Goal: Book appointment/travel/reservation

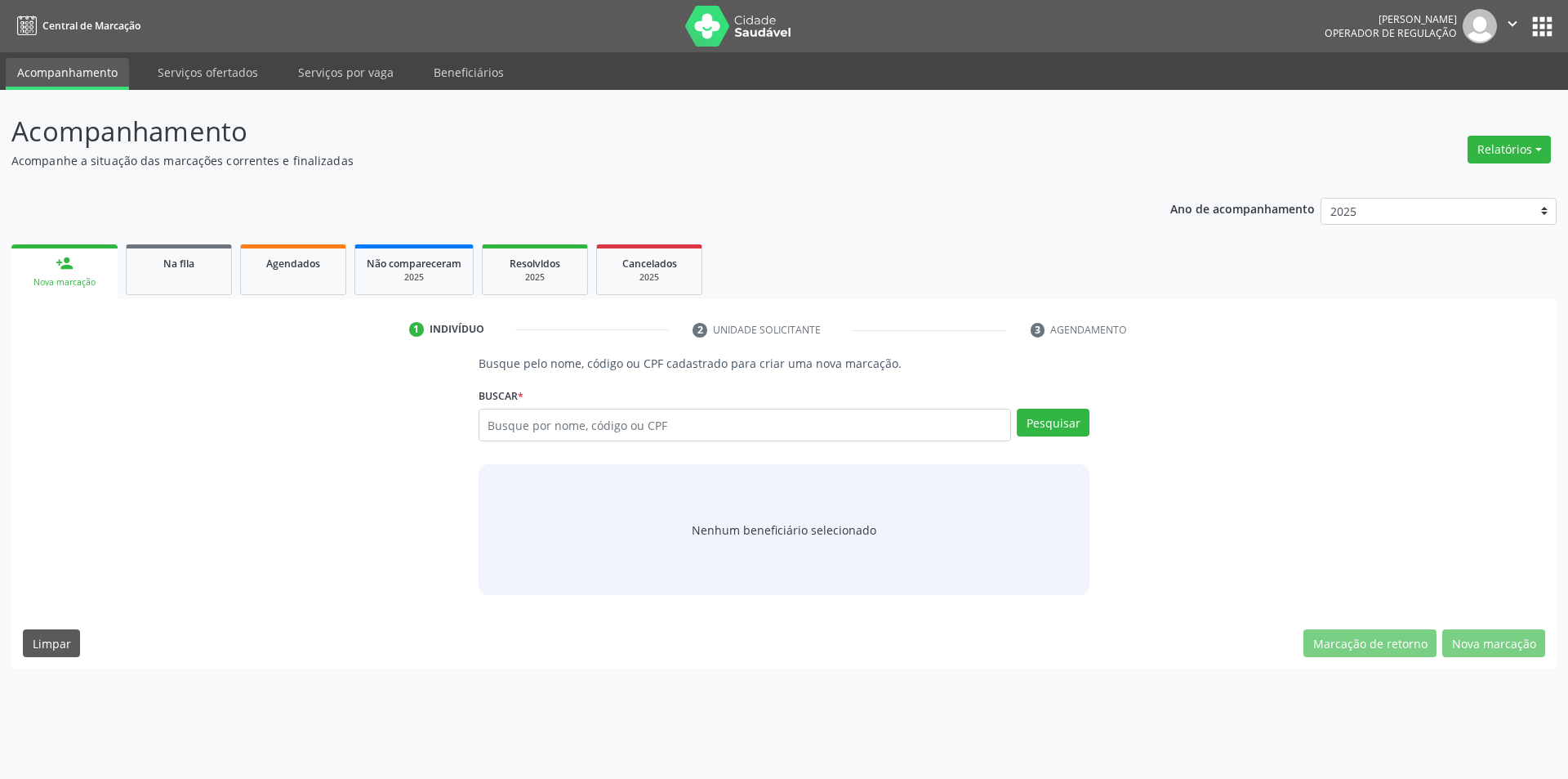
click at [670, 420] on input "text" at bounding box center [745, 425] width 534 height 33
type input "086024"
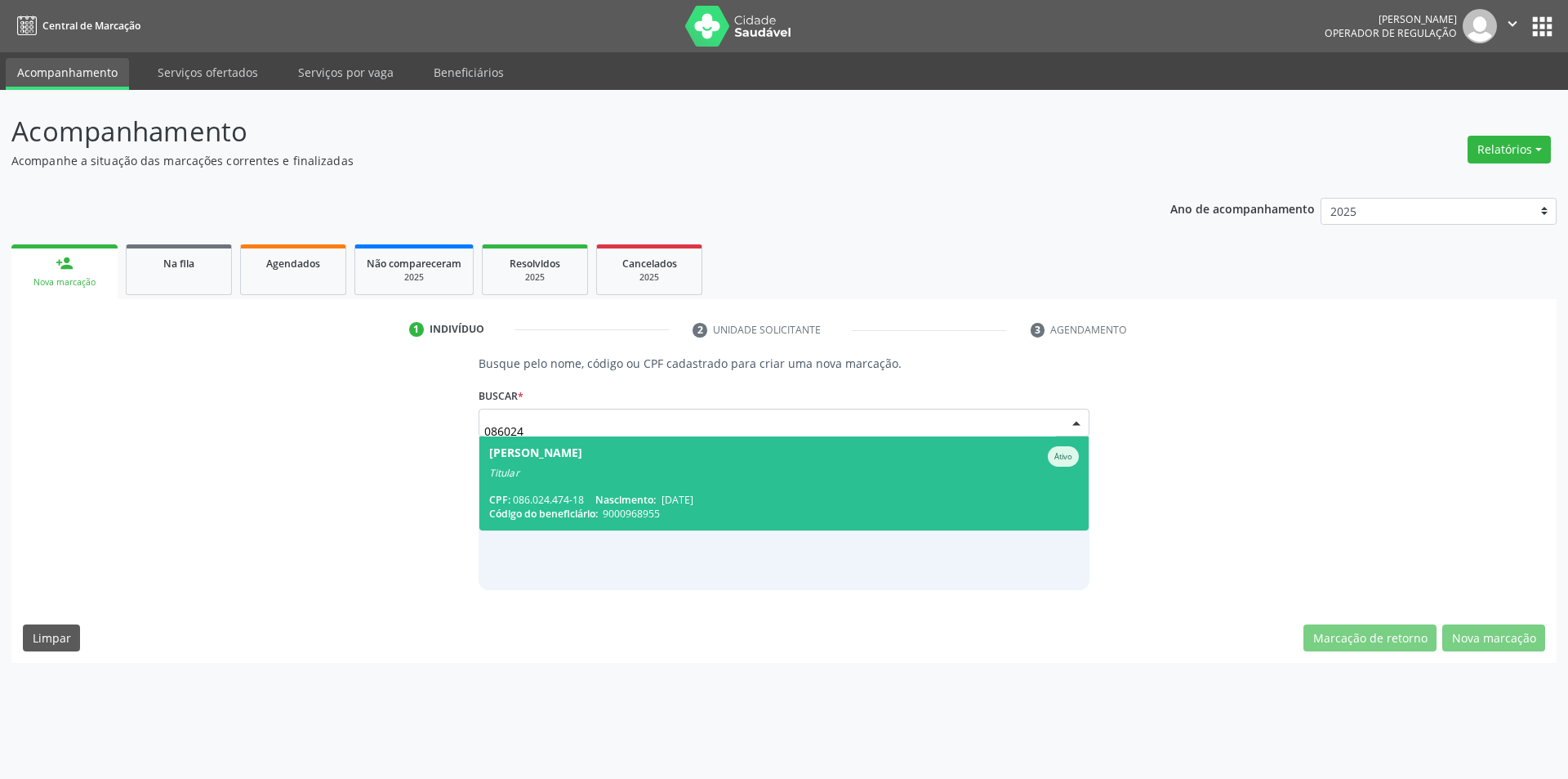
click at [617, 495] on span "Nascimento:" at bounding box center [626, 499] width 61 height 14
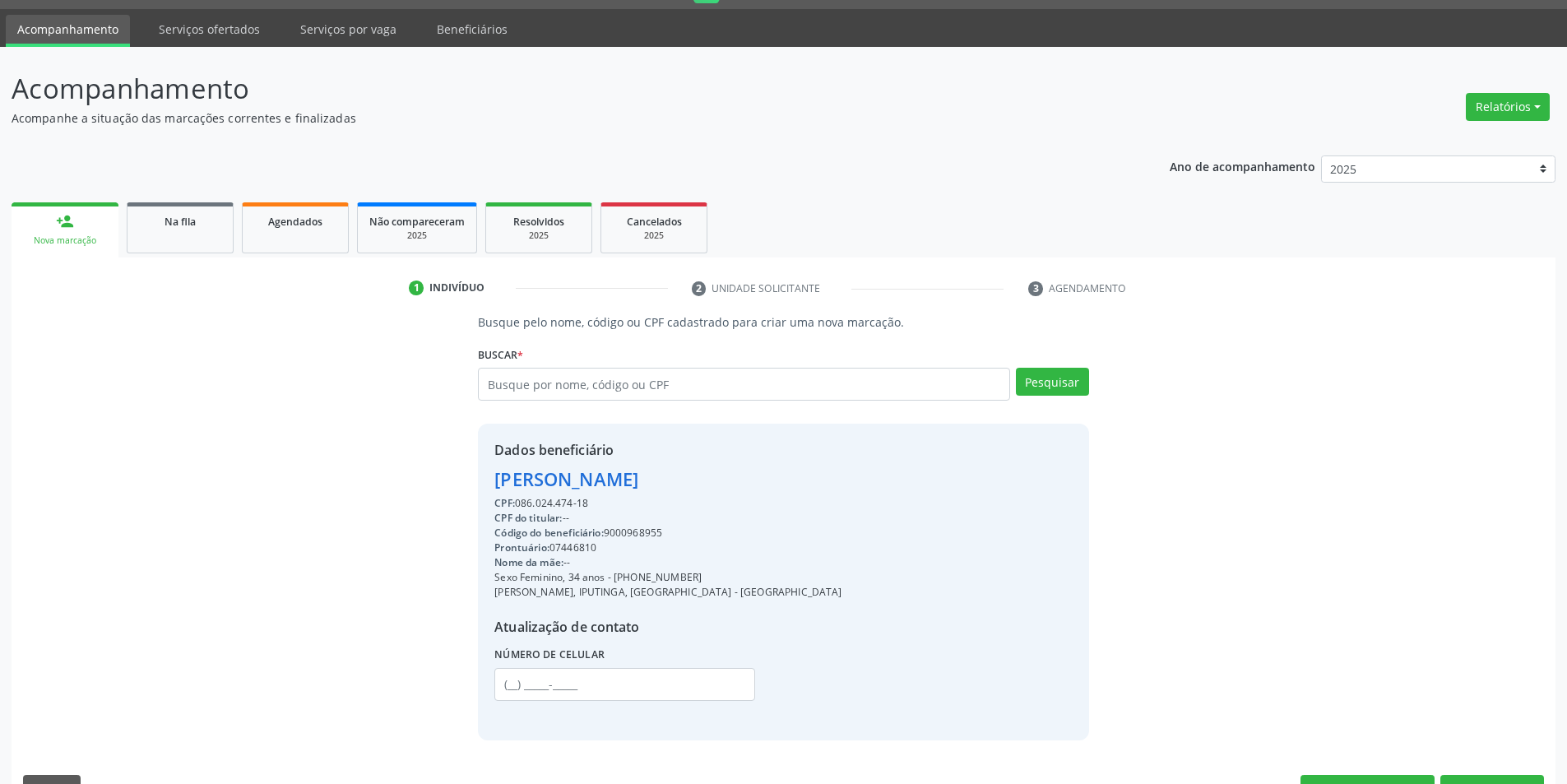
scroll to position [84, 0]
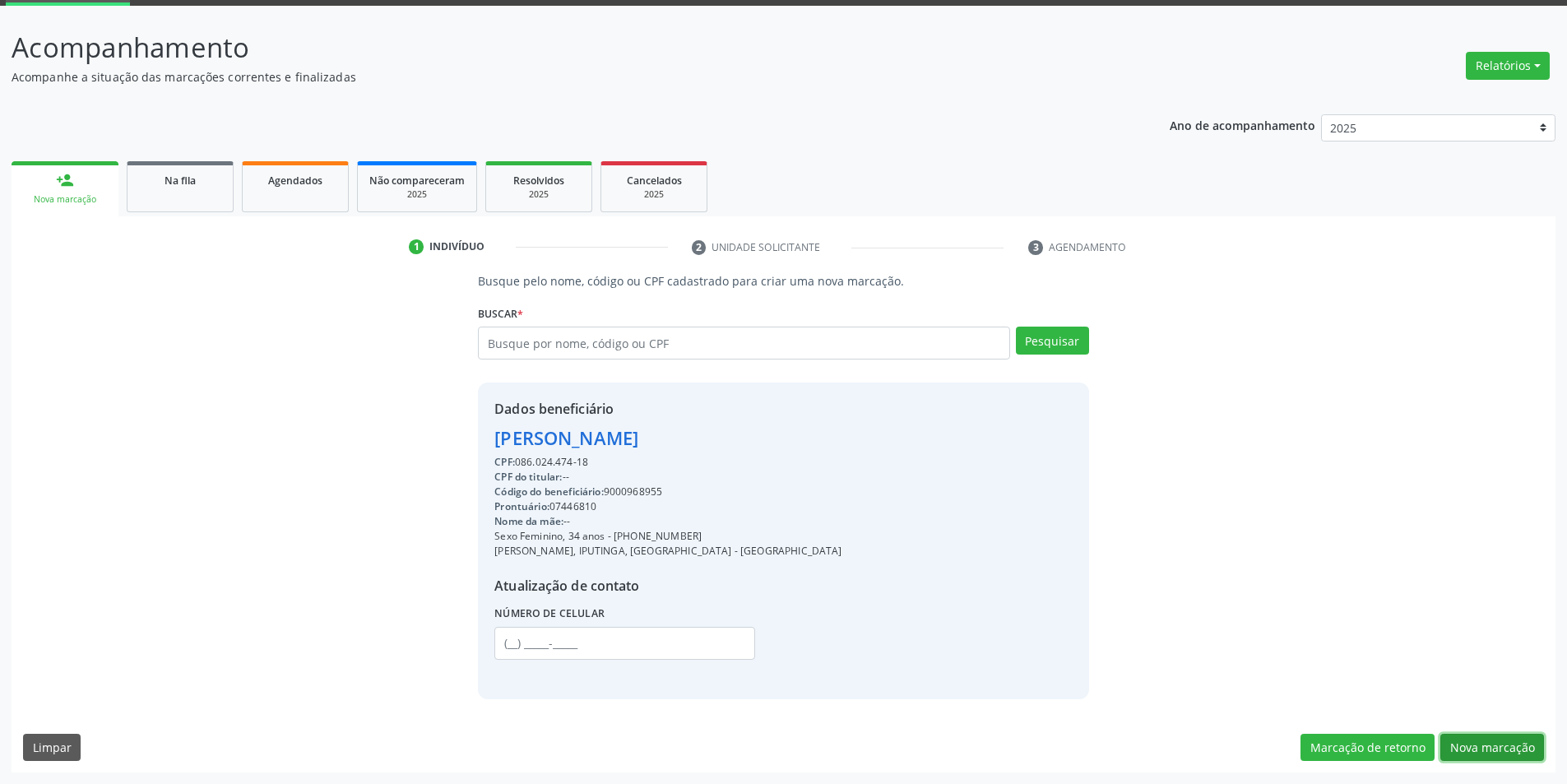
click at [1507, 749] on button "Nova marcação" at bounding box center [1492, 748] width 104 height 28
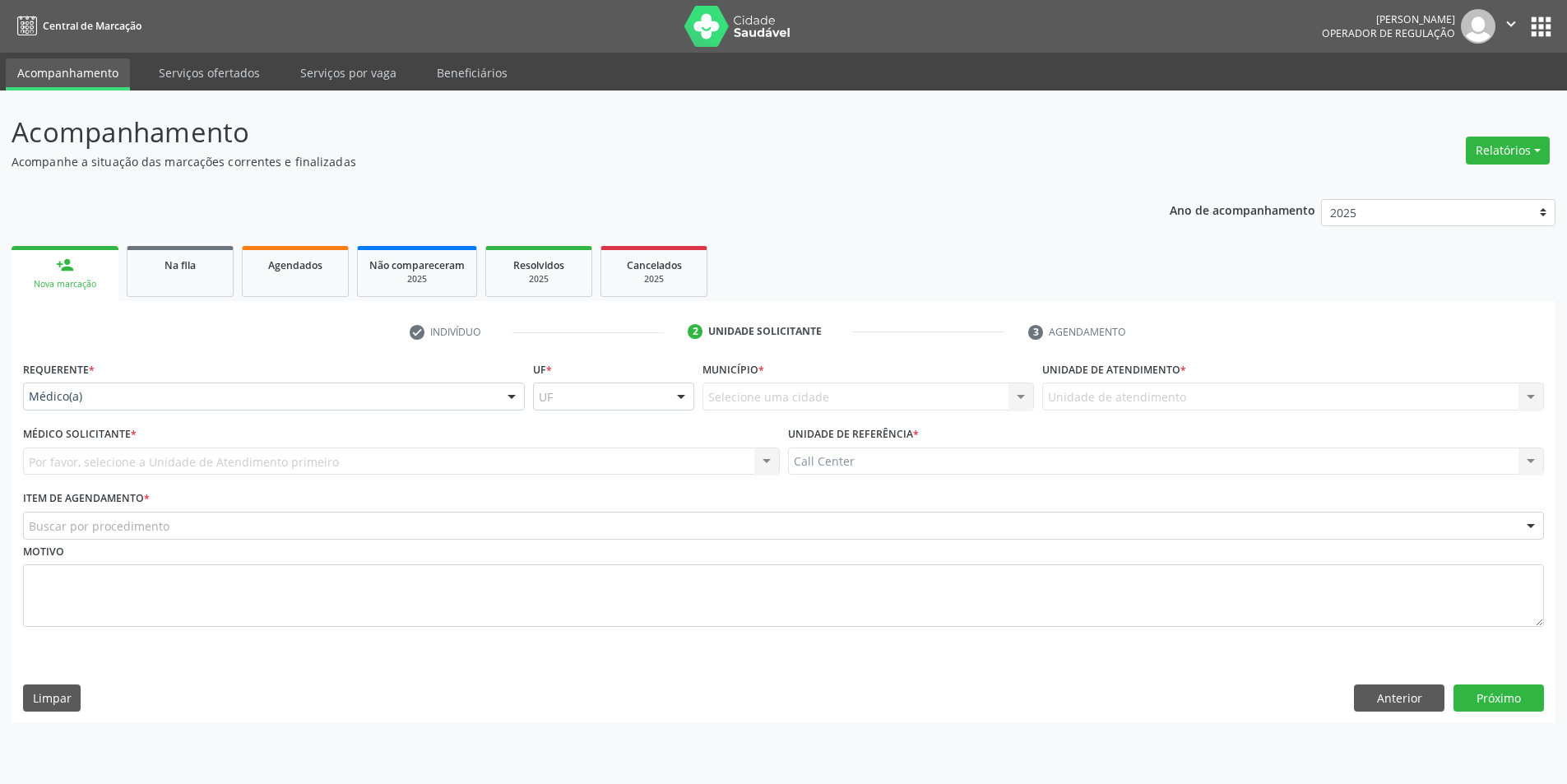
scroll to position [0, 0]
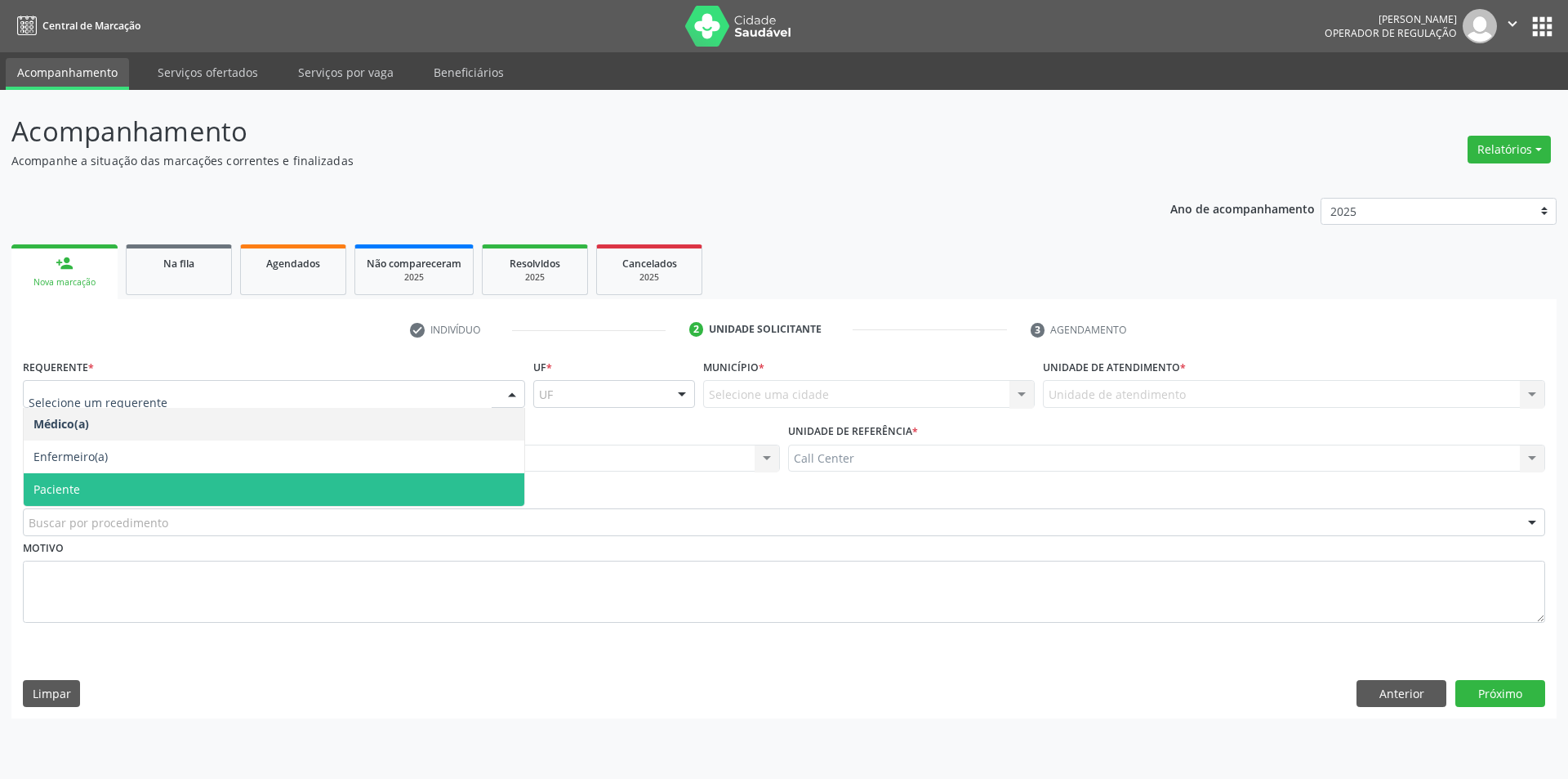
click at [93, 485] on span "Paciente" at bounding box center [274, 489] width 501 height 33
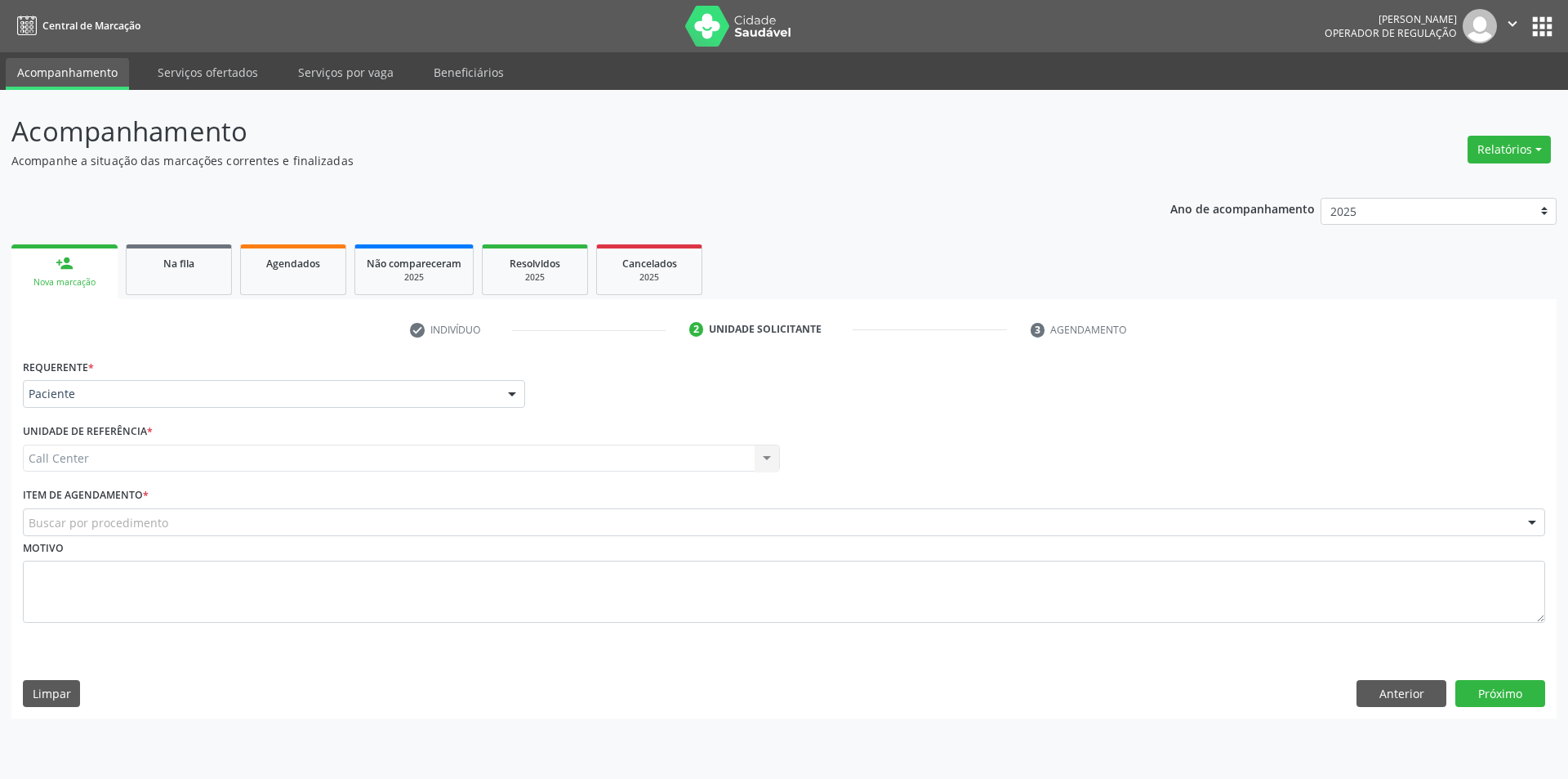
click at [95, 532] on div "Buscar por procedimento" at bounding box center [784, 522] width 1523 height 28
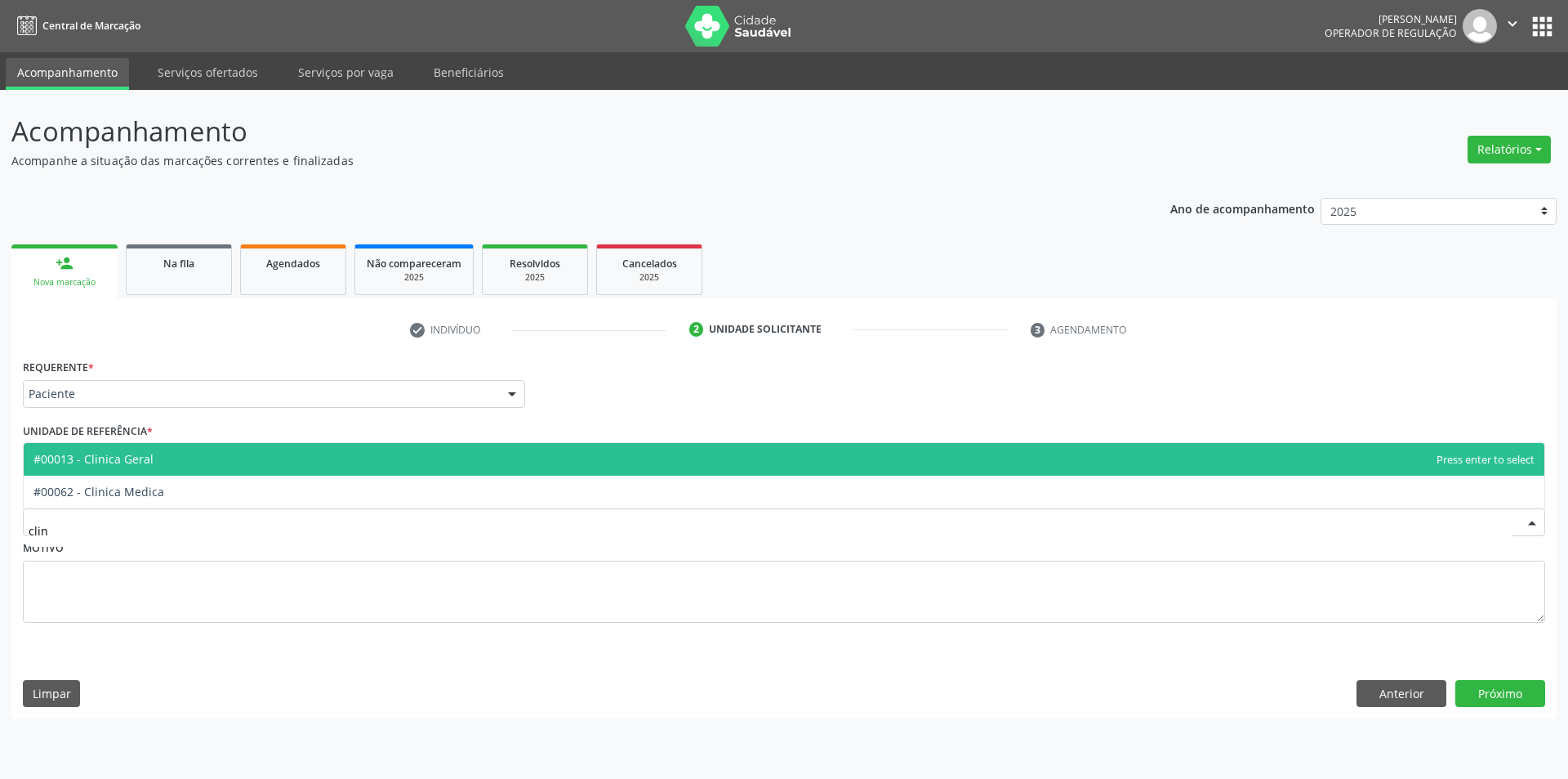
type input "clini"
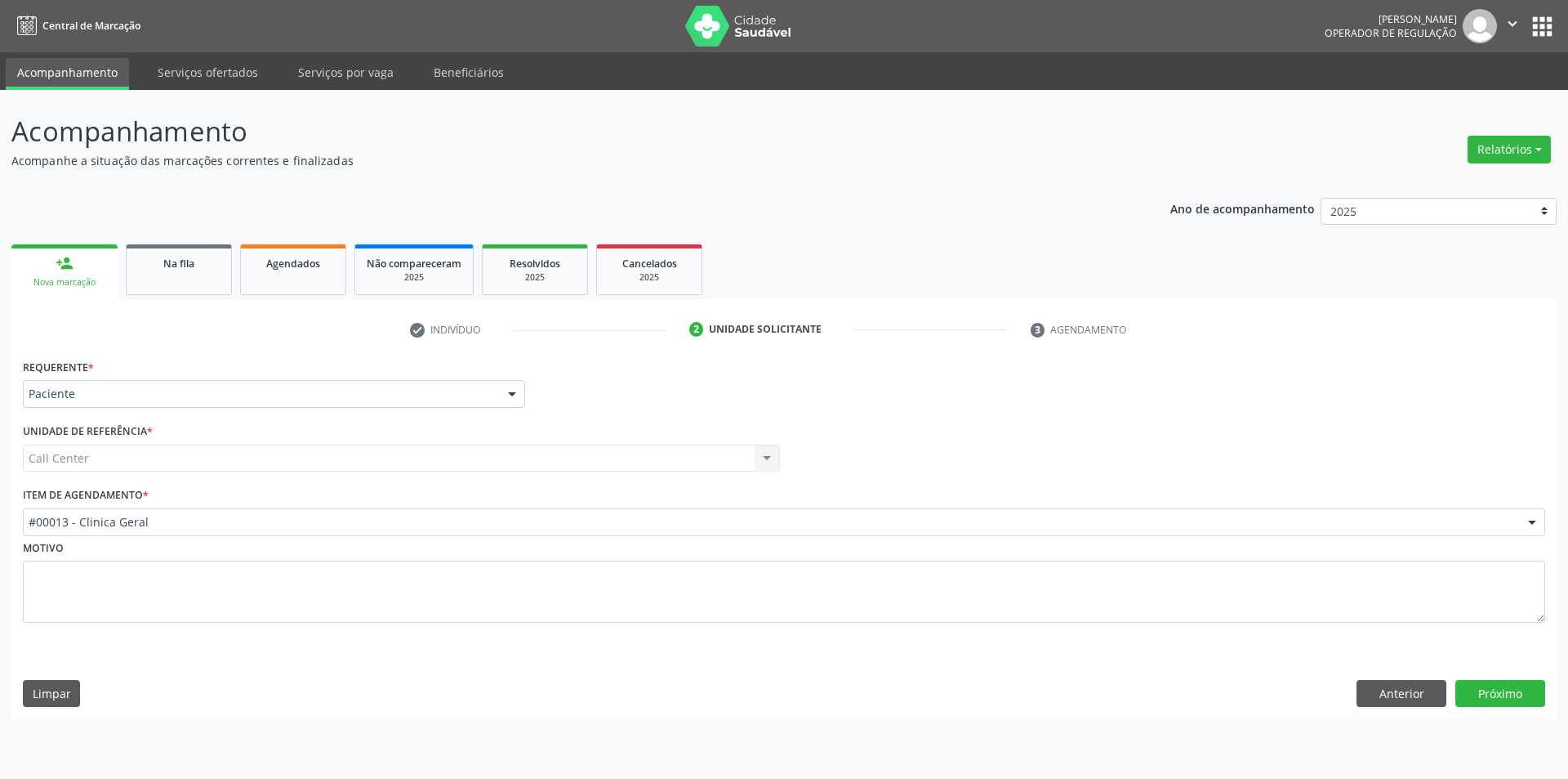
click at [1475, 709] on div "Requerente * Paciente Médico(a) Enfermeiro(a) Paciente Nenhum resultado encontr…" at bounding box center [784, 536] width 1545 height 364
click at [1500, 689] on button "Próximo" at bounding box center [1500, 693] width 90 height 28
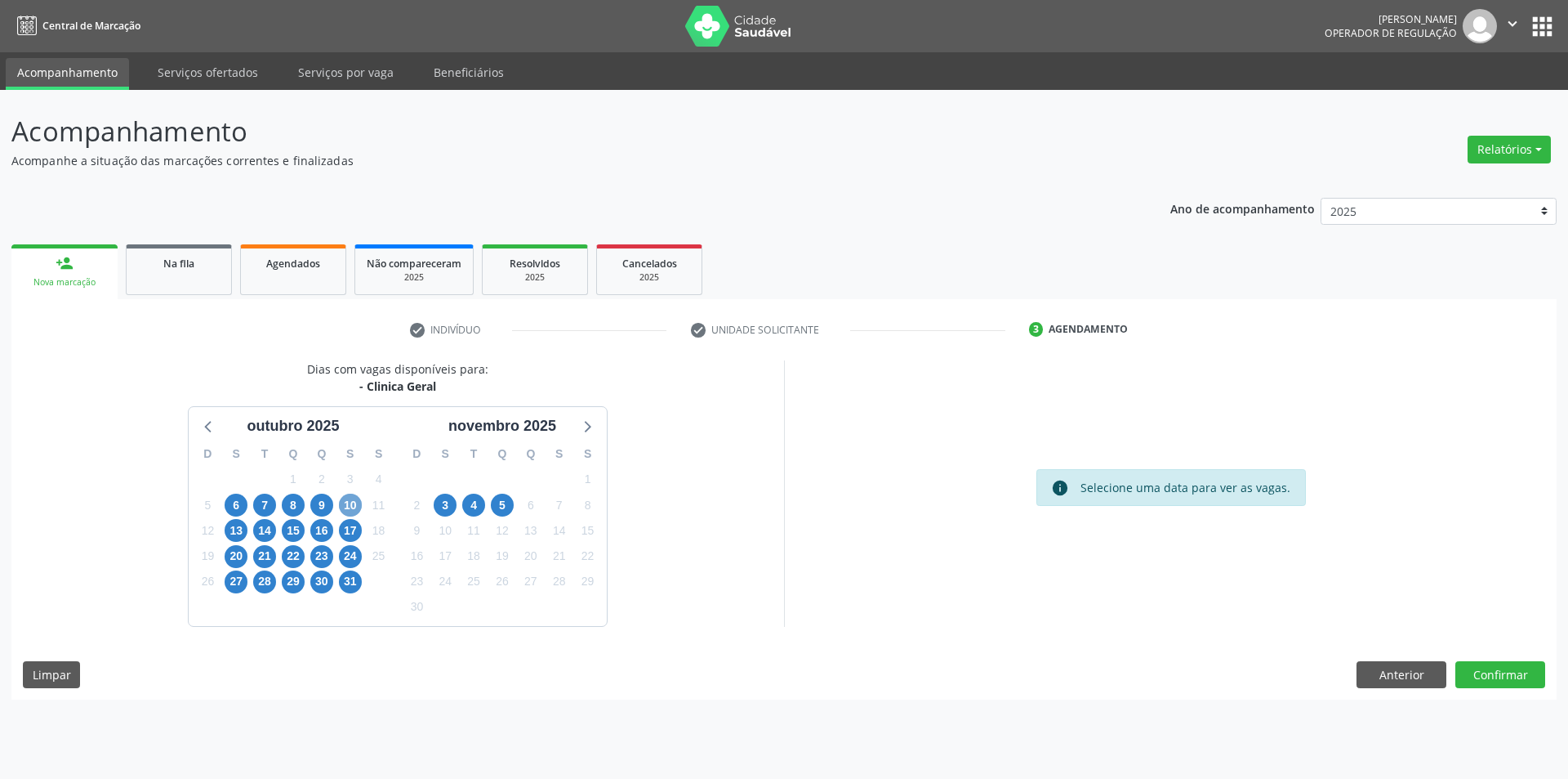
click at [344, 500] on span "10" at bounding box center [350, 505] width 23 height 23
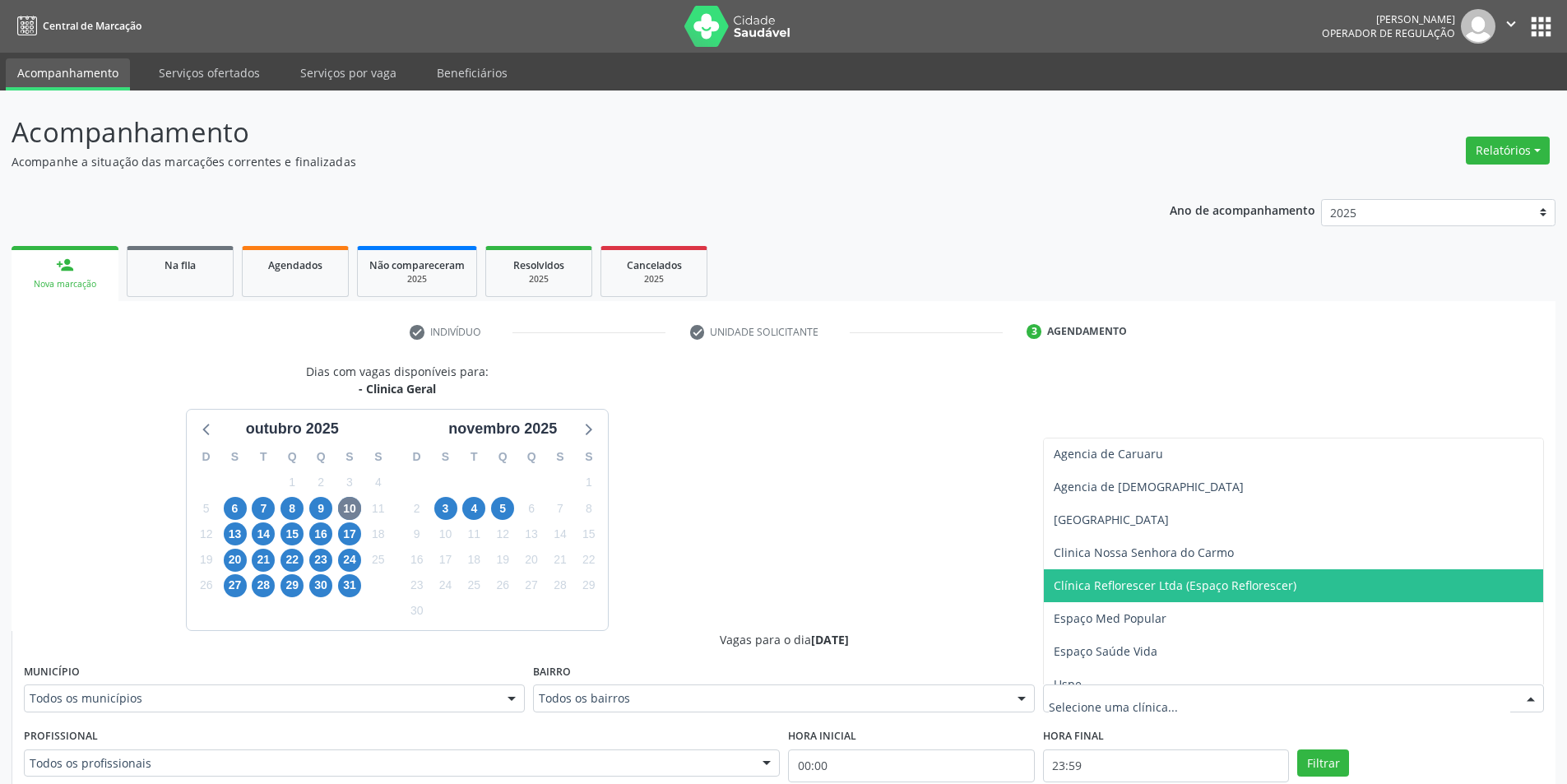
scroll to position [51, 0]
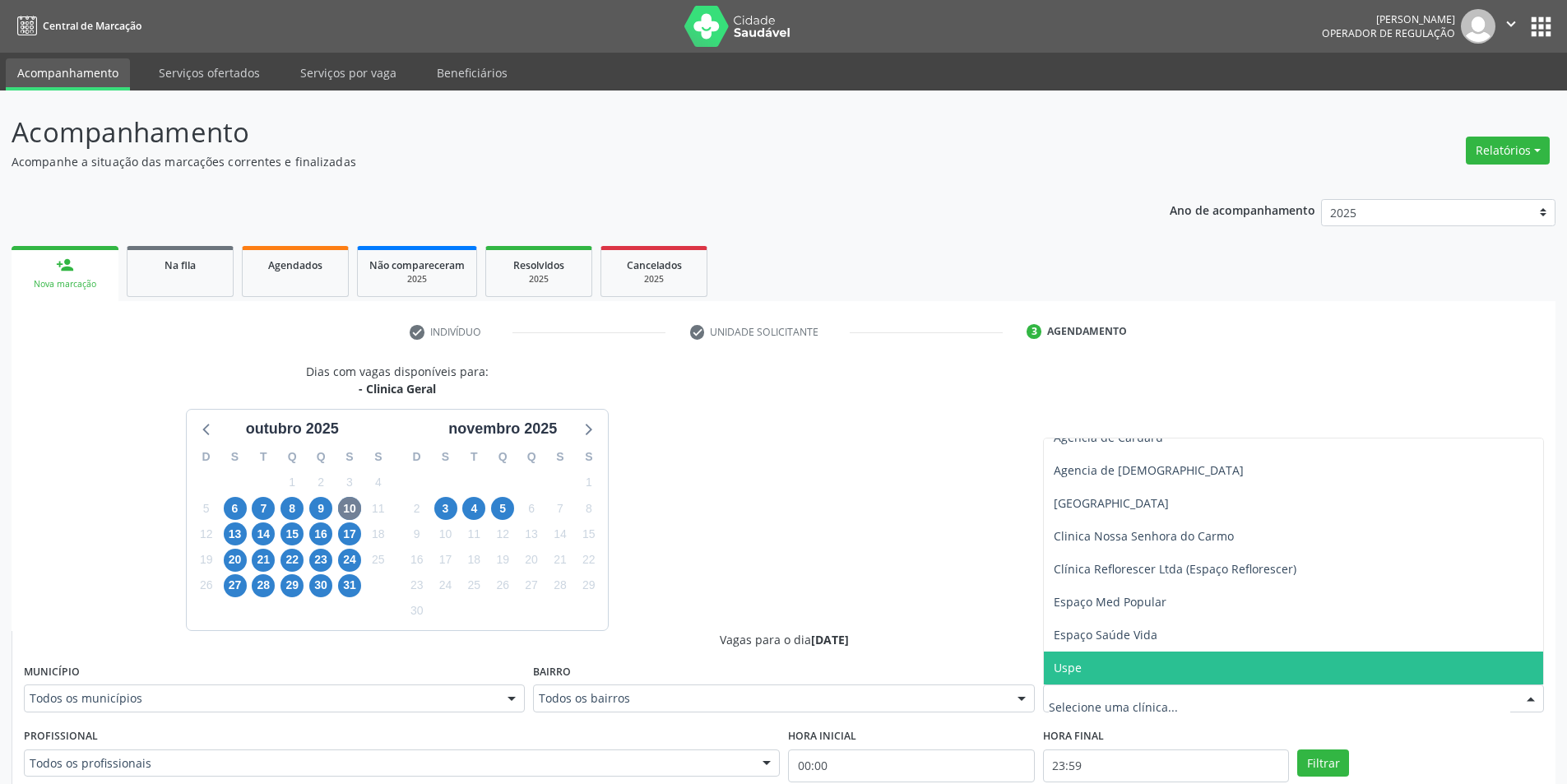
click at [1129, 659] on span "Uspe" at bounding box center [1294, 668] width 499 height 33
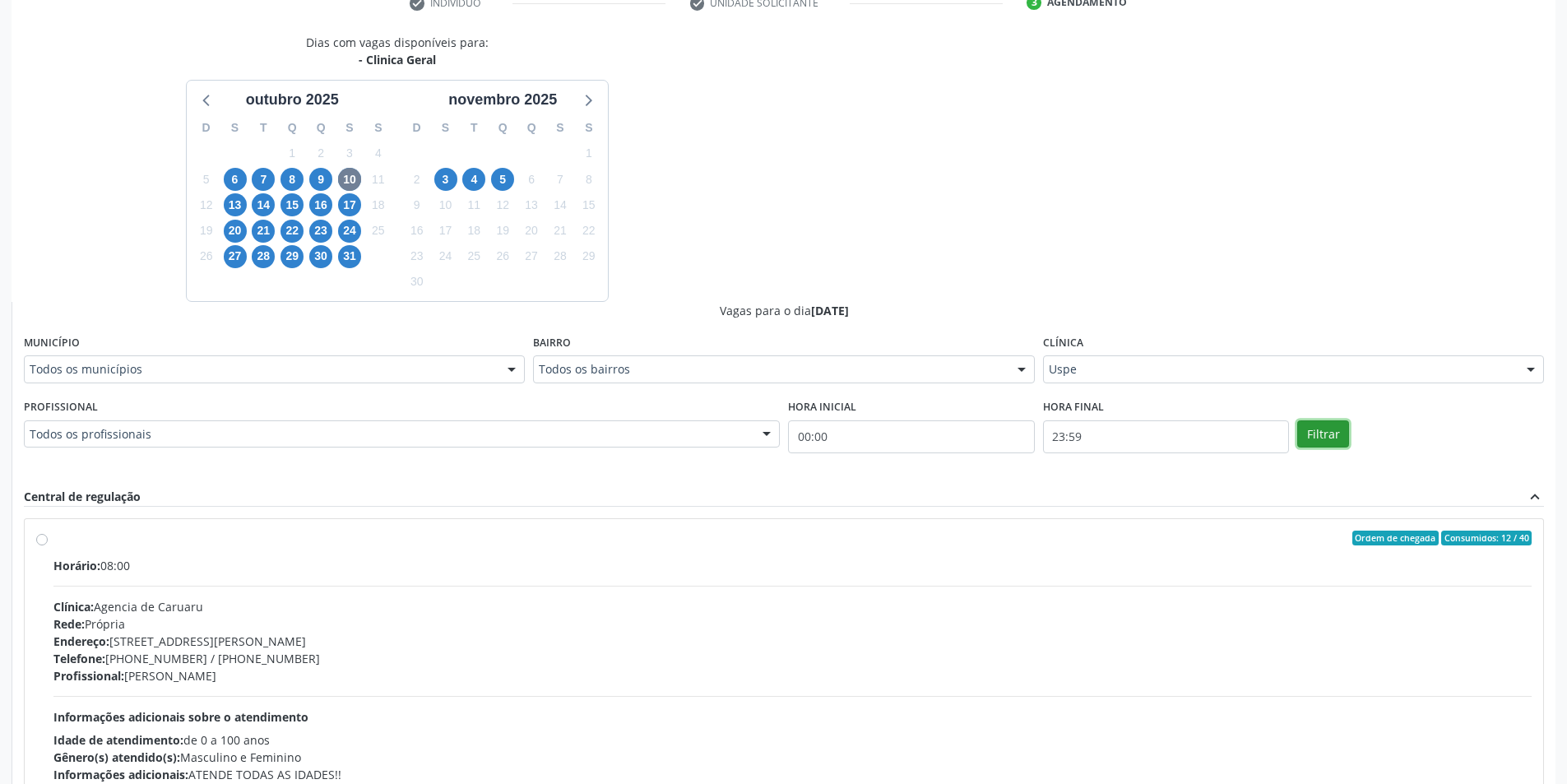
click at [1328, 428] on button "Filtrar" at bounding box center [1324, 435] width 52 height 28
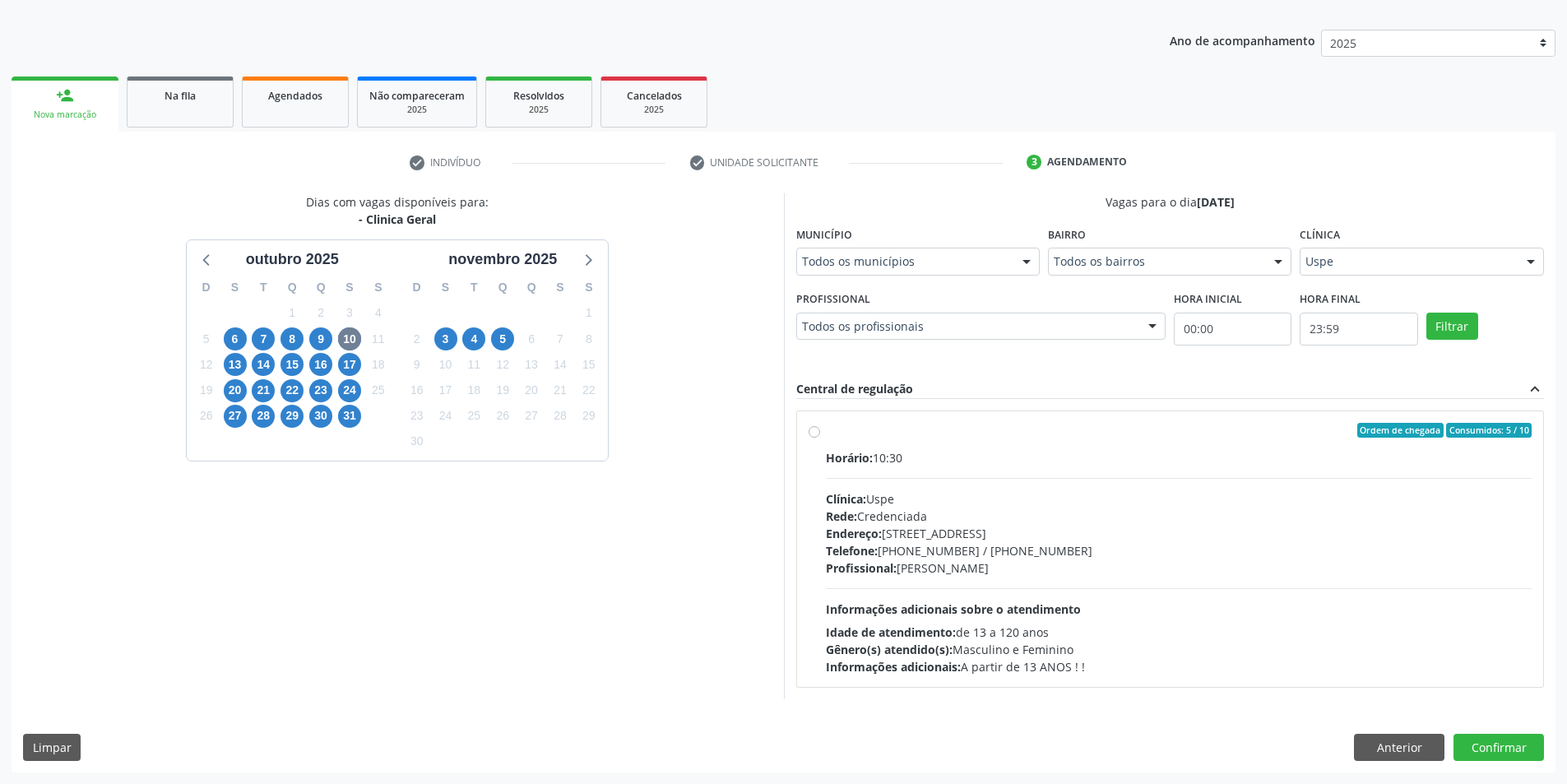
click at [942, 474] on div "Horário: 10:30 Clínica: Uspe Rede: Credenciada Endereço: [STREET_ADDRESS] Telef…" at bounding box center [1179, 561] width 706 height 226
click at [820, 437] on input "Ordem de chegada Consumidos: 5 / 10 Horário: 10:30 Clínica: Uspe Rede: Credenci…" at bounding box center [814, 430] width 12 height 15
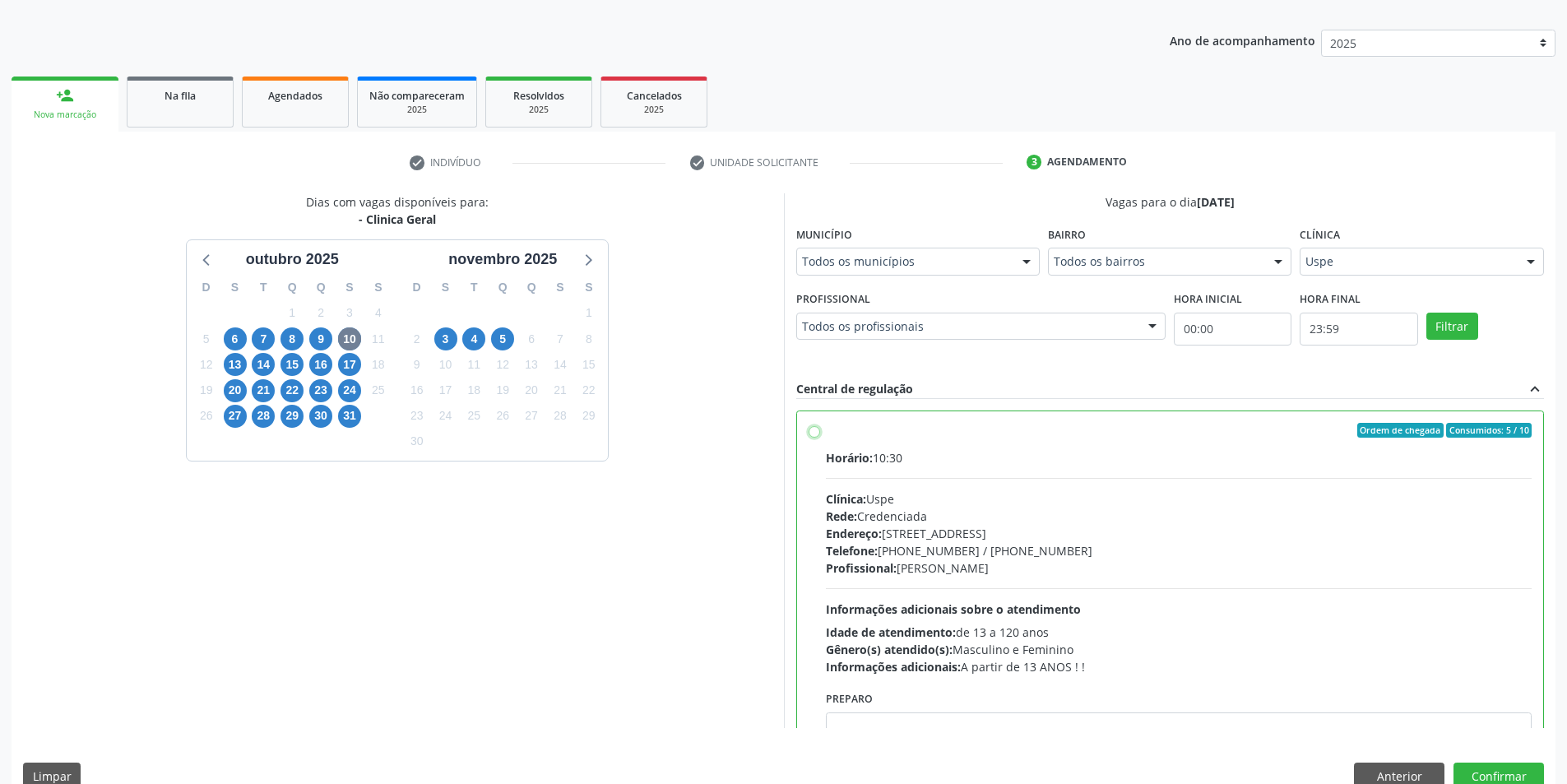
radio input "true"
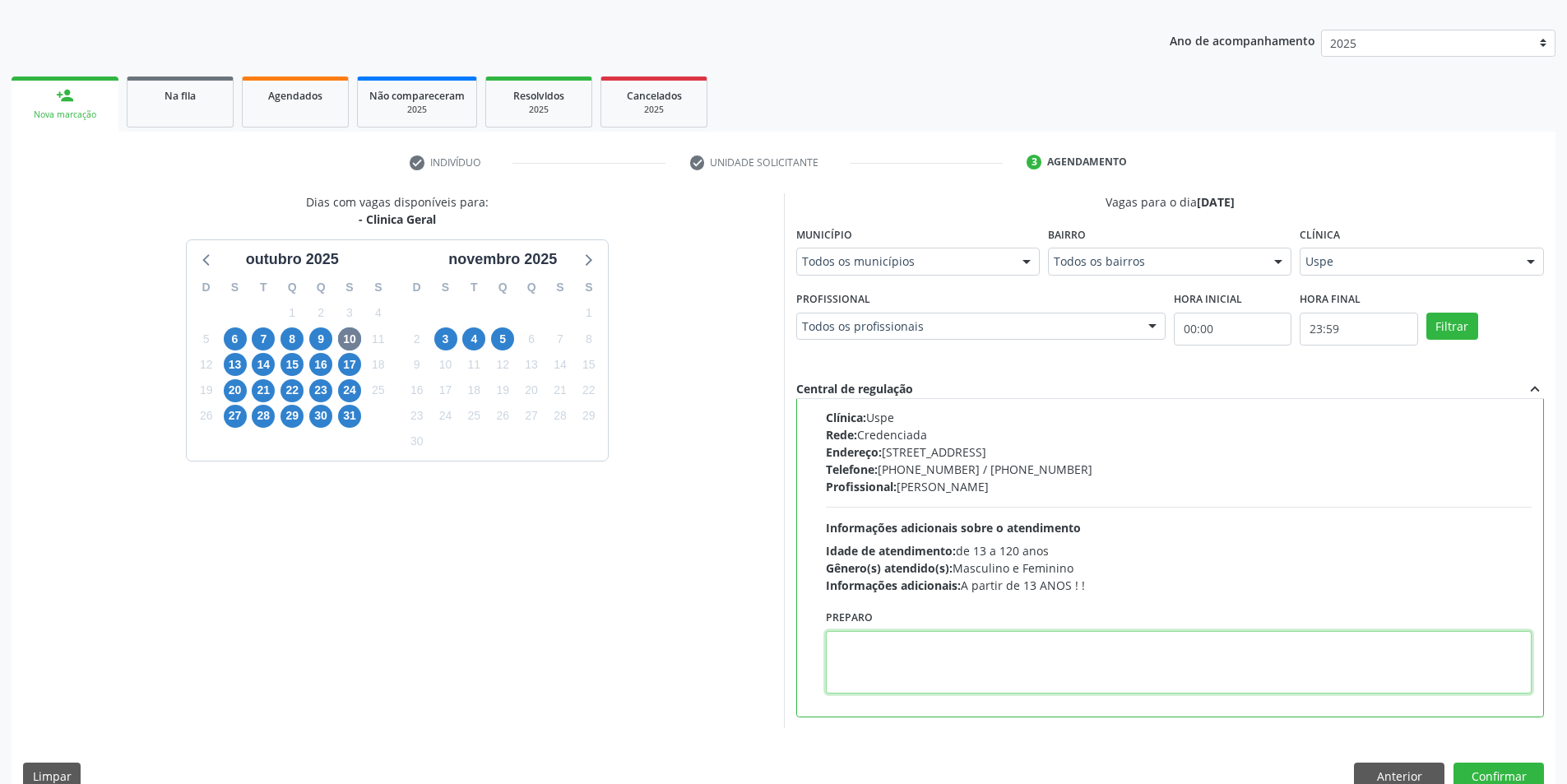
click at [894, 675] on textarea at bounding box center [1179, 661] width 706 height 62
paste textarea "[PHONE_NUMBER]"
type textarea "[PHONE_NUMBER]"
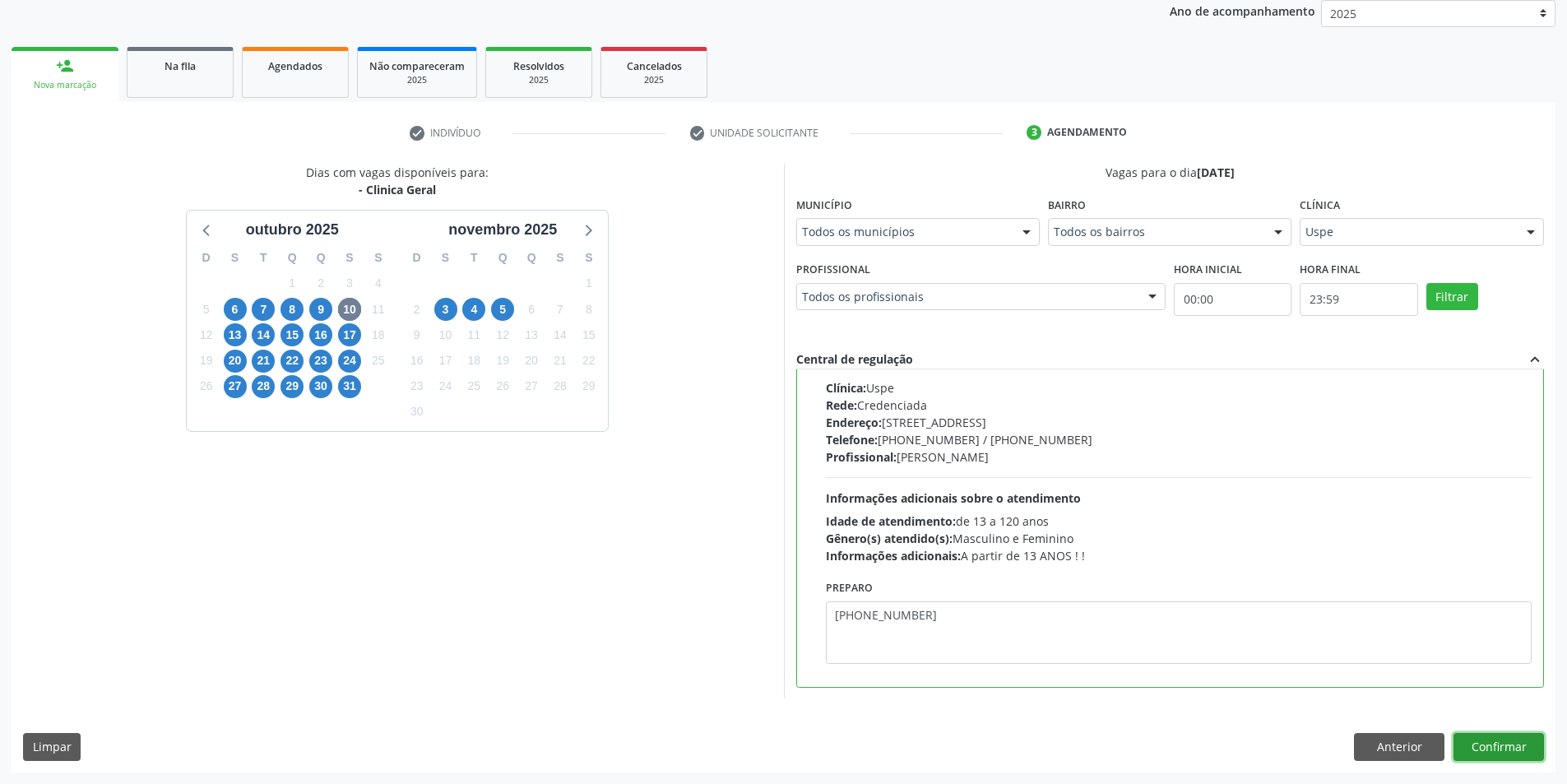
click at [1486, 748] on button "Confirmar" at bounding box center [1498, 747] width 90 height 28
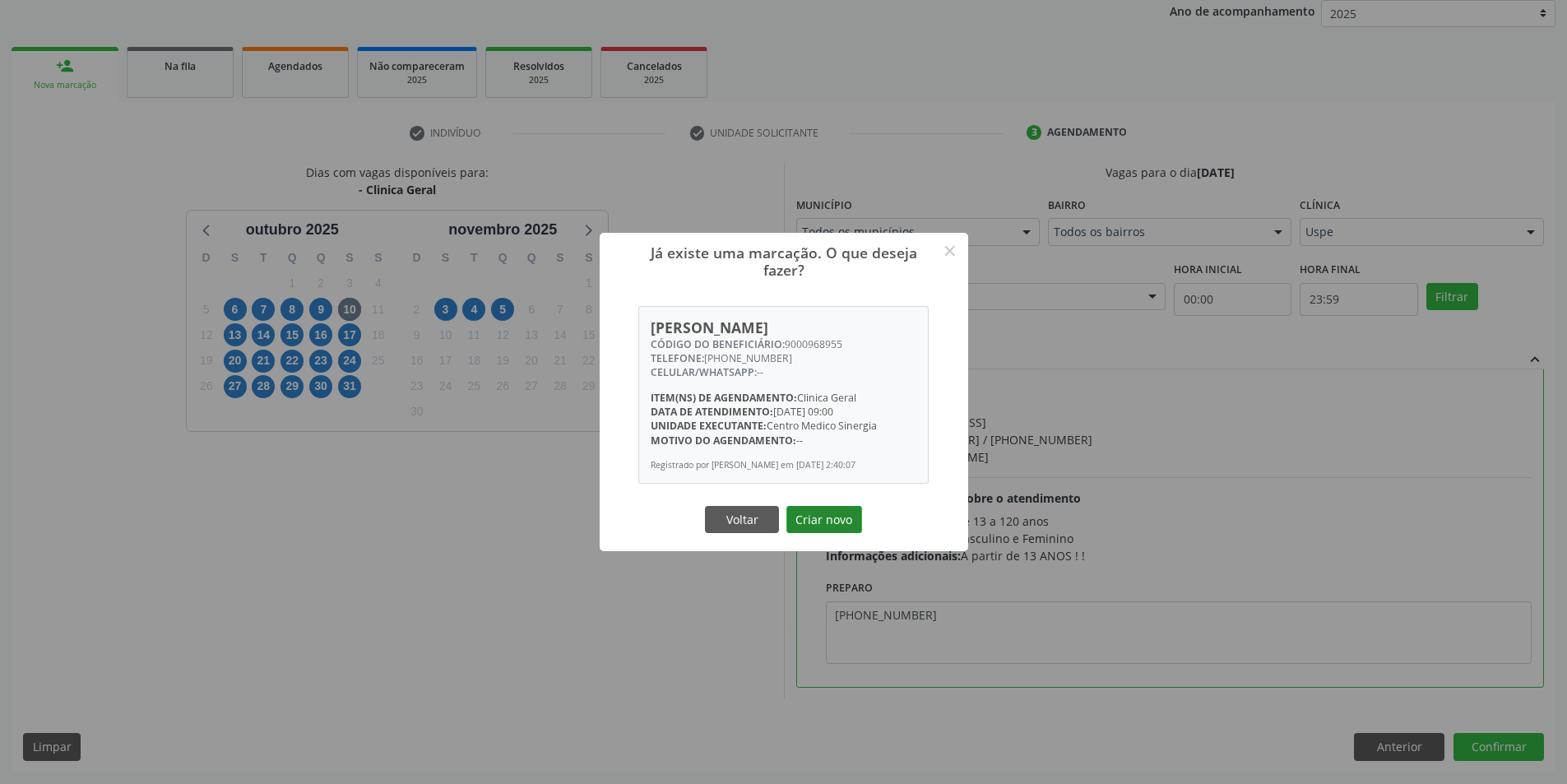
click at [812, 522] on button "Criar novo" at bounding box center [824, 520] width 75 height 28
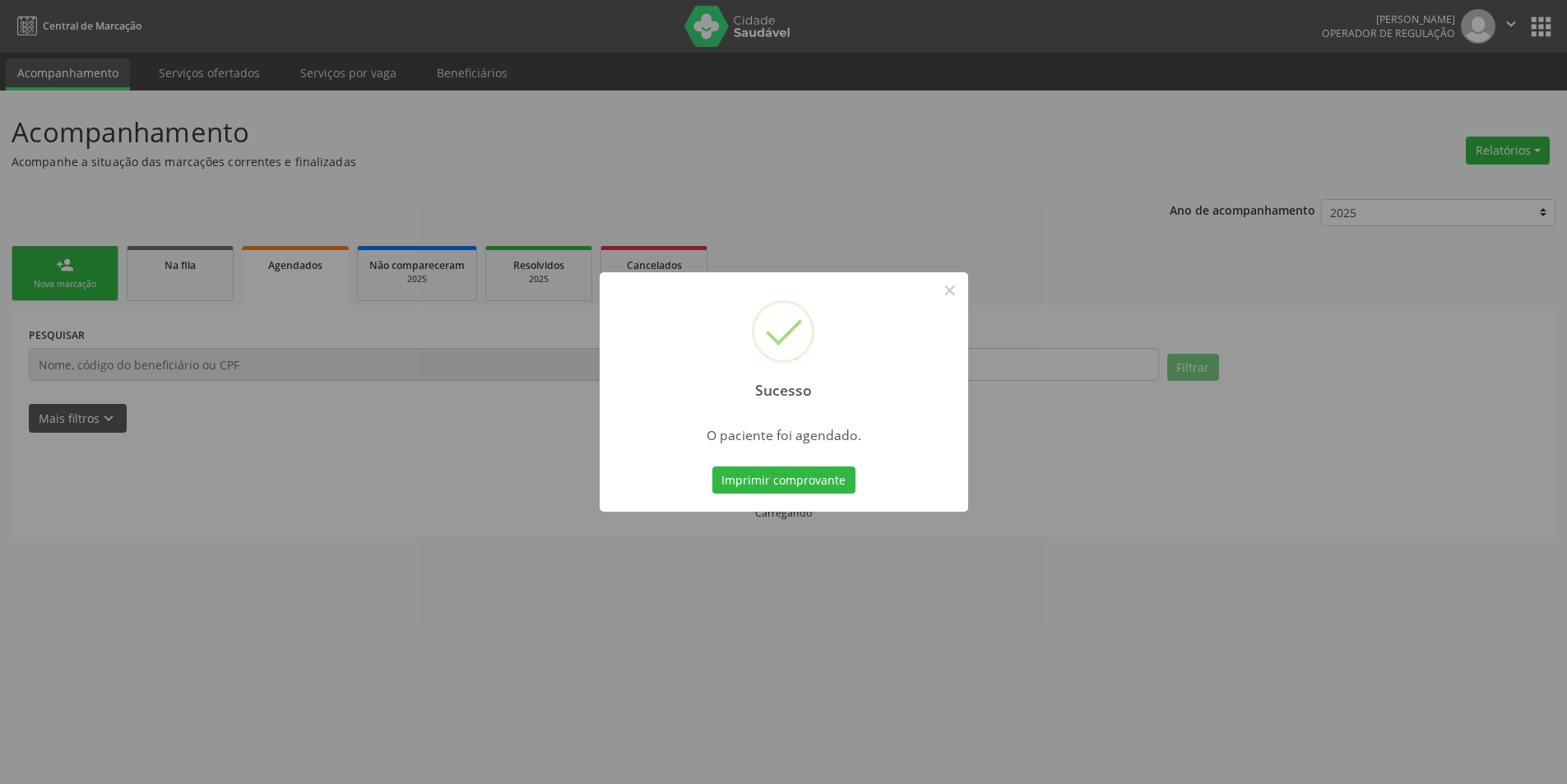
scroll to position [0, 0]
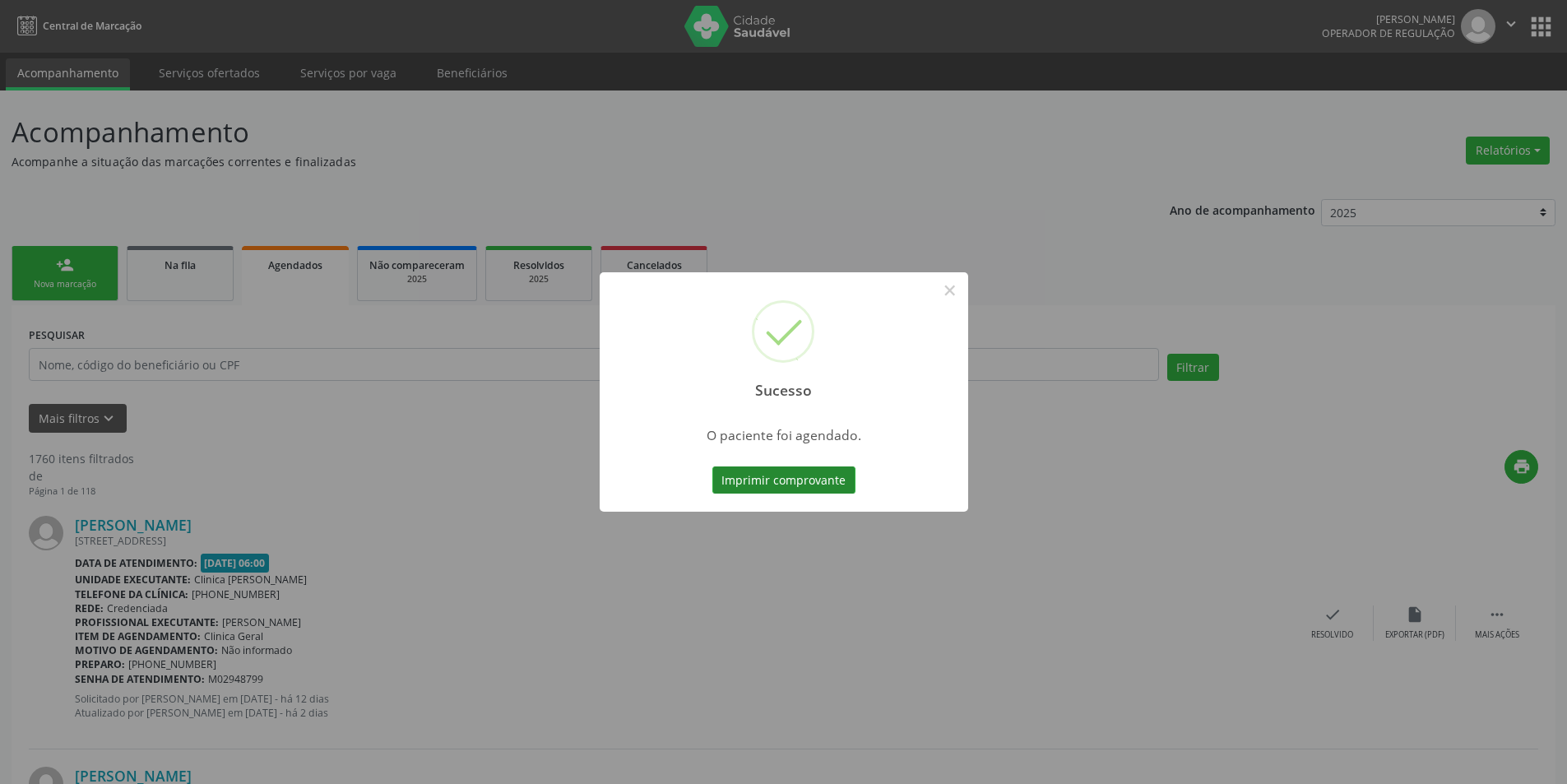
click at [818, 479] on button "Imprimir comprovante" at bounding box center [784, 480] width 143 height 28
